Goal: Task Accomplishment & Management: Complete application form

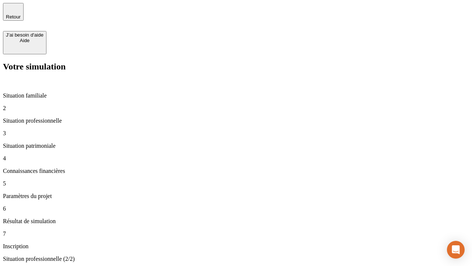
type input "30 000"
type input "40 000"
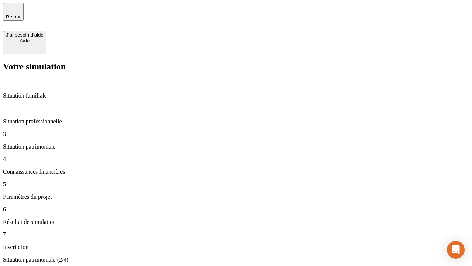
type input "1 100"
type input "20"
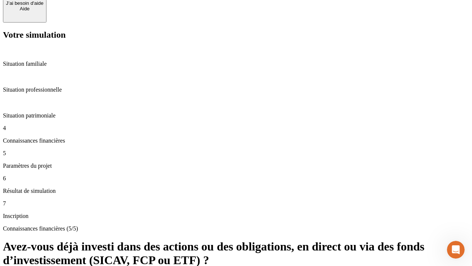
scroll to position [27, 0]
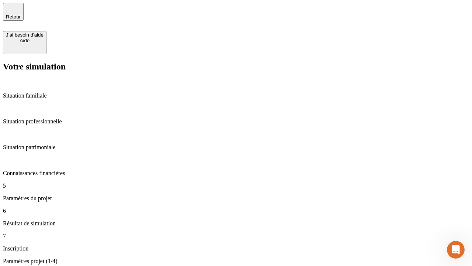
type input "40"
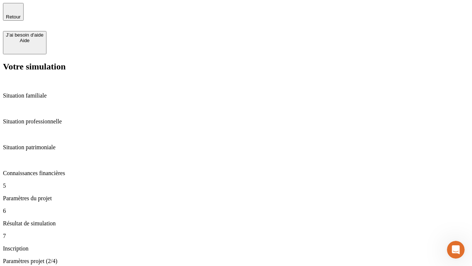
type input "50 000"
type input "640"
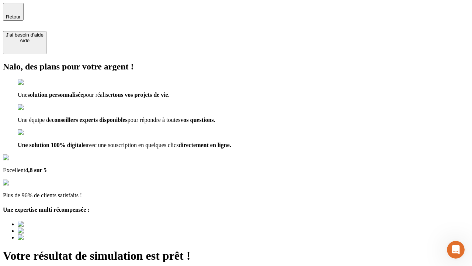
type input "[EMAIL_ADDRESS][DOMAIN_NAME]"
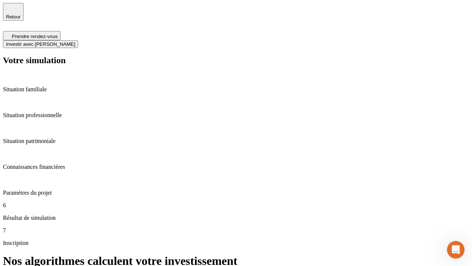
scroll to position [3, 0]
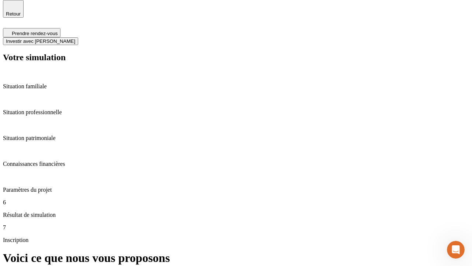
click at [75, 38] on span "Investir avec [PERSON_NAME]" at bounding box center [40, 41] width 69 height 6
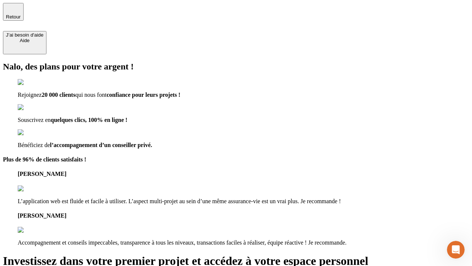
type input "[EMAIL_ADDRESS][DOMAIN_NAME]"
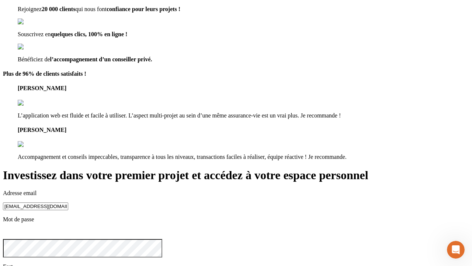
scroll to position [8, 0]
